Goal: Find specific page/section: Find specific page/section

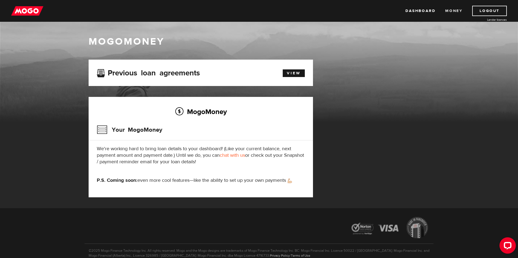
click at [450, 10] on link "Money" at bounding box center [453, 11] width 17 height 10
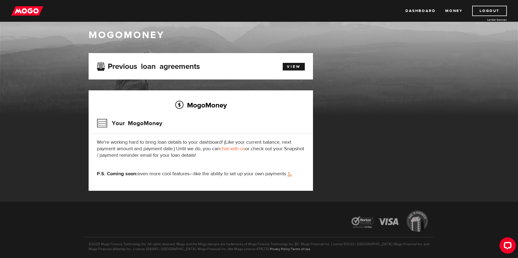
scroll to position [7, 0]
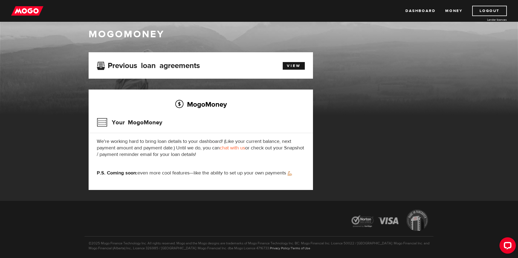
click at [139, 123] on h3 "Your MogoMoney" at bounding box center [129, 123] width 65 height 14
click at [186, 107] on h2 "MogoMoney" at bounding box center [201, 104] width 208 height 11
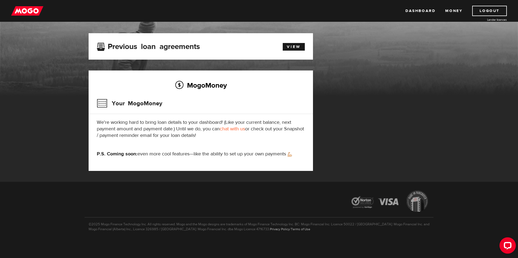
scroll to position [0, 0]
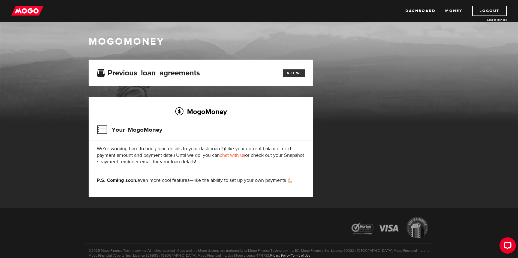
click at [298, 72] on link "View" at bounding box center [294, 73] width 22 height 8
